Goal: Task Accomplishment & Management: Manage account settings

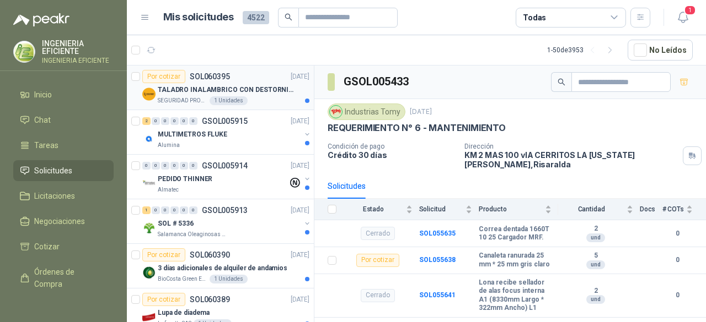
click at [257, 99] on div "SEGURIDAD PROVISER LTDA 1 Unidades" at bounding box center [234, 100] width 152 height 9
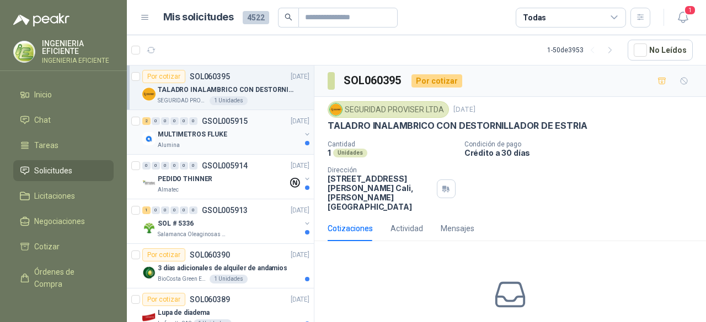
click at [258, 135] on div "MULTIMETROS FLUKE" at bounding box center [229, 134] width 143 height 13
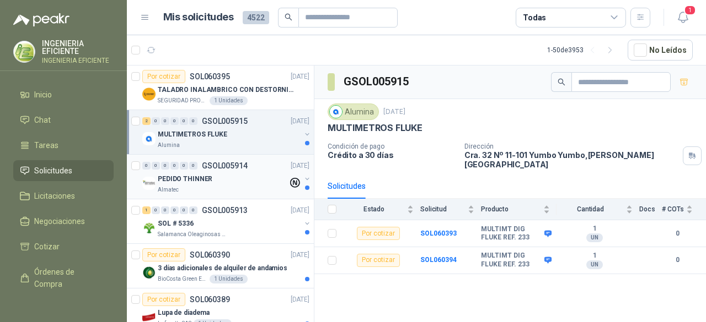
click at [245, 173] on div "PEDIDO THINNER" at bounding box center [223, 179] width 130 height 13
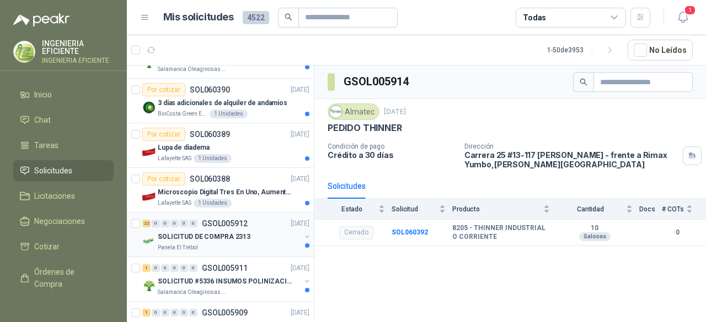
scroll to position [221, 0]
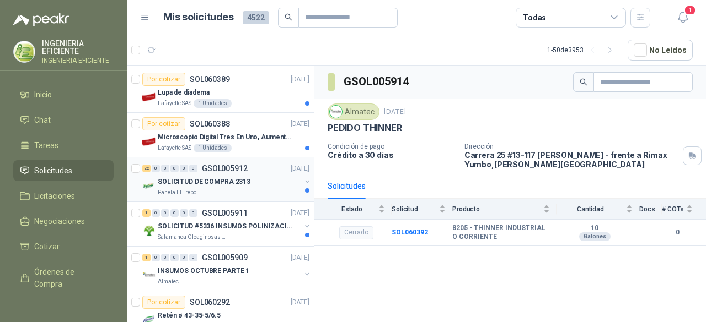
click at [255, 184] on div "SOLICITUD DE COMPRA 2313" at bounding box center [229, 181] width 143 height 13
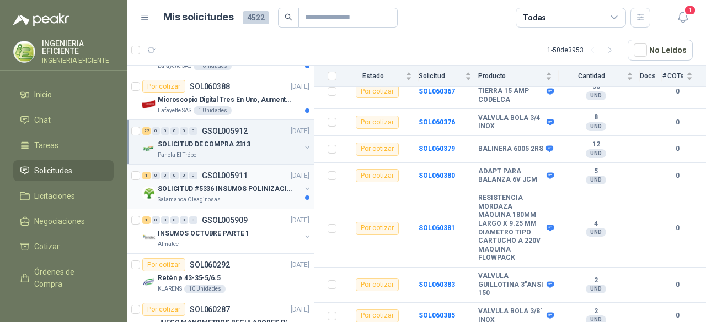
scroll to position [276, 0]
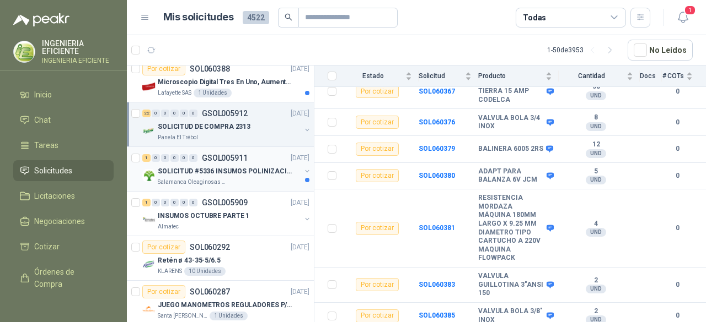
click at [265, 178] on div "Salamanca Oleaginosas SAS" at bounding box center [229, 182] width 143 height 9
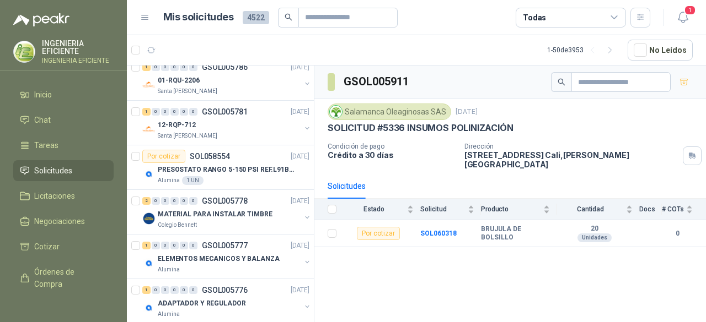
scroll to position [827, 0]
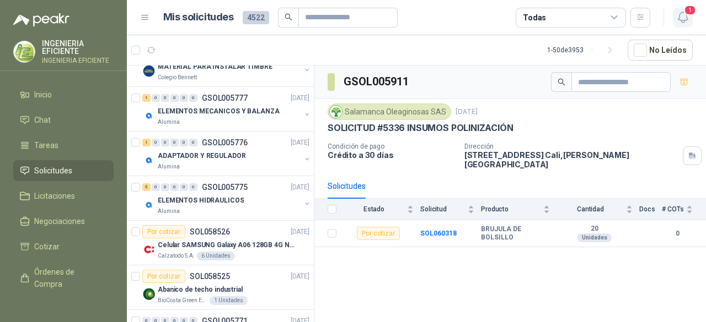
click at [674, 15] on button "1" at bounding box center [683, 18] width 20 height 20
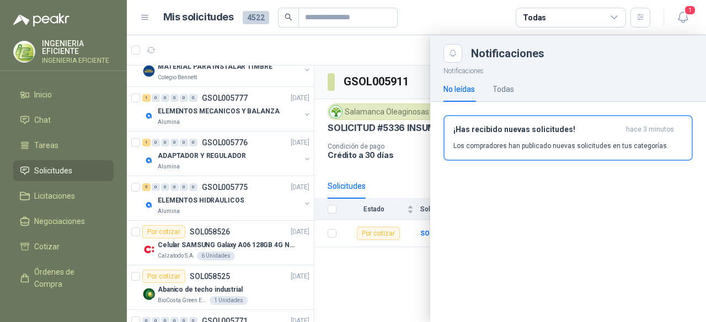
click at [522, 85] on div "No leídas Todas" at bounding box center [567, 89] width 249 height 25
click at [509, 83] on div "Todas" at bounding box center [502, 89] width 21 height 12
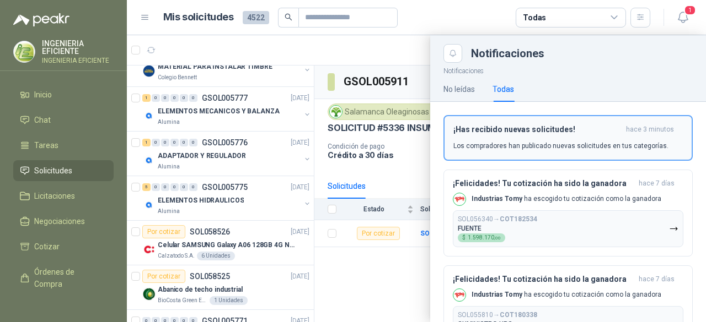
click at [499, 150] on button "¡Has recibido nuevas solicitudes! hace 3 minutos Los compradores han publicado …" at bounding box center [567, 138] width 249 height 46
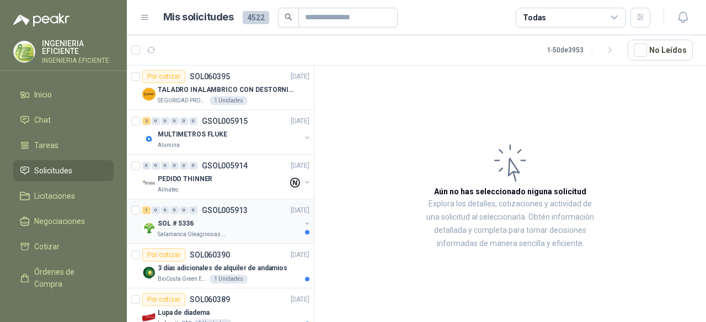
click at [228, 212] on p "GSOL005913" at bounding box center [225, 211] width 46 height 8
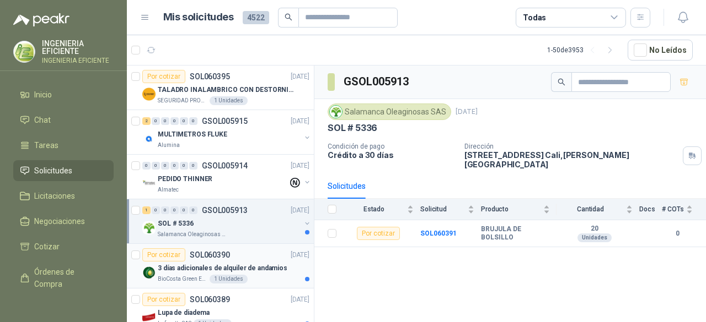
click at [224, 260] on div "Por cotizar SOL060390" at bounding box center [186, 255] width 88 height 13
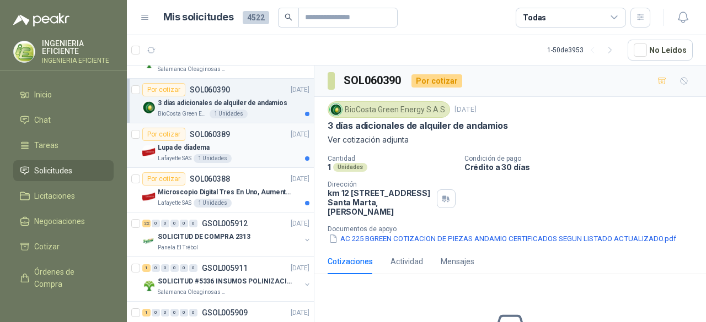
click at [235, 146] on div "Lupa de diadema" at bounding box center [234, 147] width 152 height 13
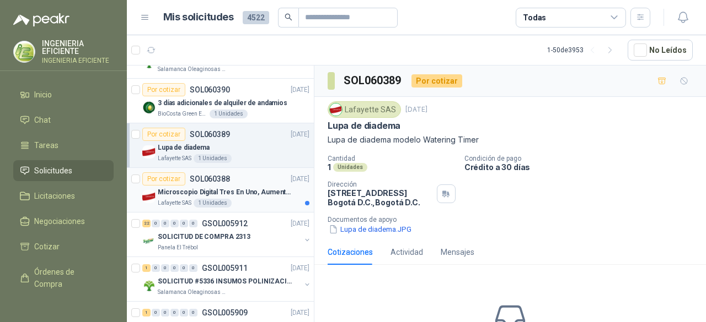
click at [247, 199] on div "Lafayette SAS 1 Unidades" at bounding box center [234, 203] width 152 height 9
